Goal: Find specific page/section: Find specific page/section

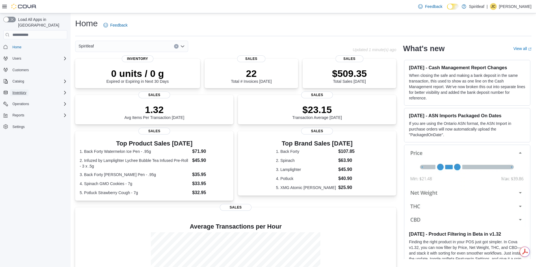
click at [24, 90] on span "Inventory" at bounding box center [19, 92] width 14 height 7
click at [29, 122] on span "Inventory Manager (Classic)" at bounding box center [33, 124] width 47 height 5
click at [21, 121] on span "Inventory Manager (Classic)" at bounding box center [33, 124] width 47 height 7
click at [32, 122] on span "Inventory Manager (Classic)" at bounding box center [33, 124] width 47 height 5
